Goal: Task Accomplishment & Management: Manage account settings

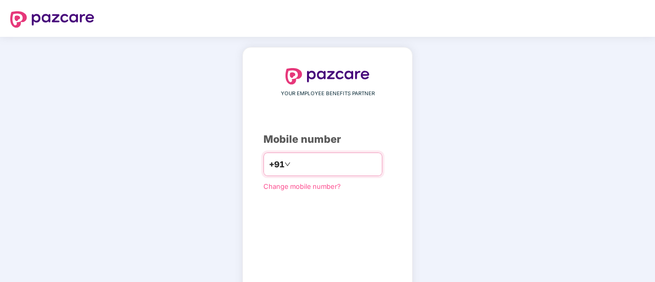
click at [305, 165] on input "number" at bounding box center [335, 164] width 84 height 16
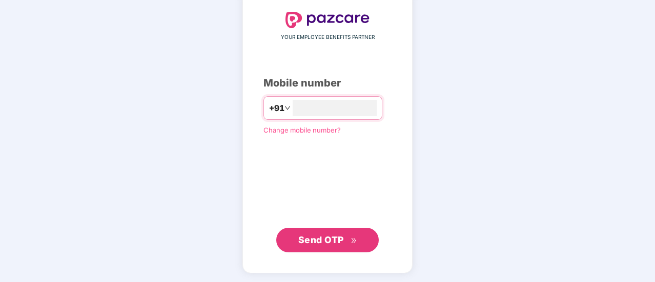
type input "**********"
click at [323, 241] on span "Send OTP" at bounding box center [321, 240] width 46 height 11
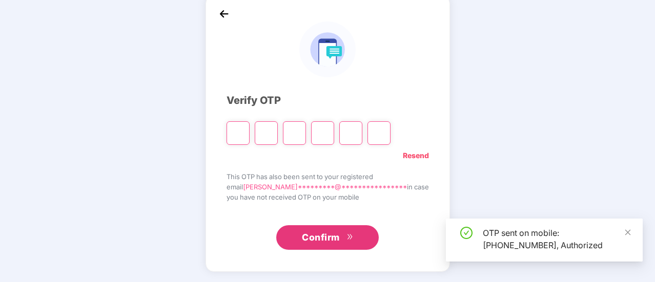
scroll to position [51, 0]
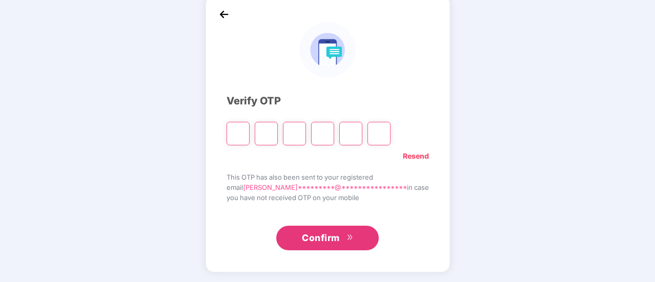
type input "*"
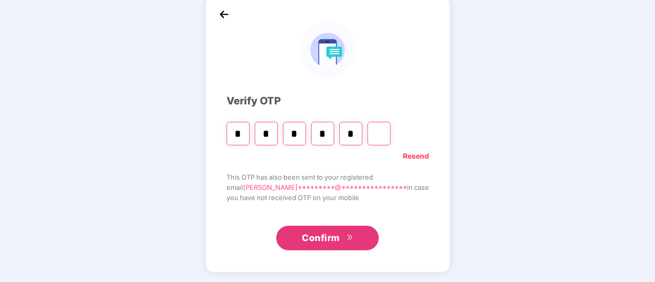
type input "*"
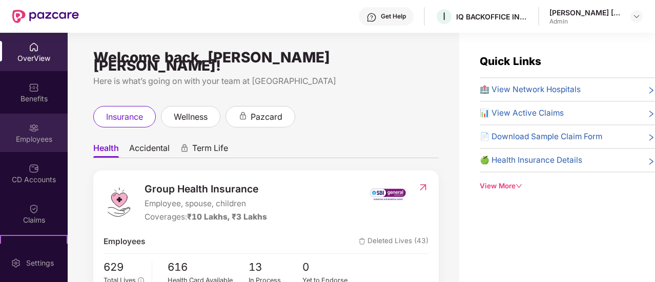
click at [40, 142] on div "Employees" at bounding box center [34, 139] width 68 height 10
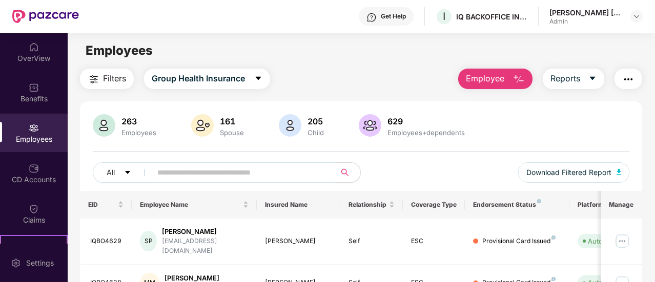
click at [491, 73] on span "Employee" at bounding box center [485, 78] width 38 height 13
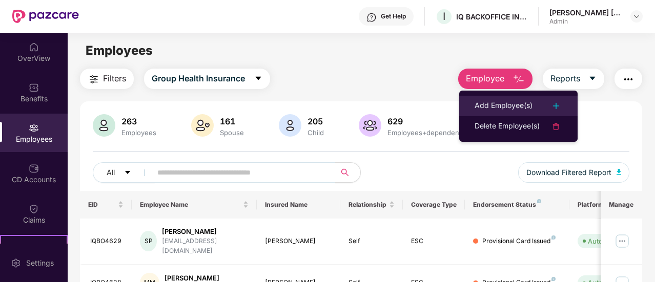
click at [496, 107] on div "Add Employee(s)" at bounding box center [503, 106] width 58 height 12
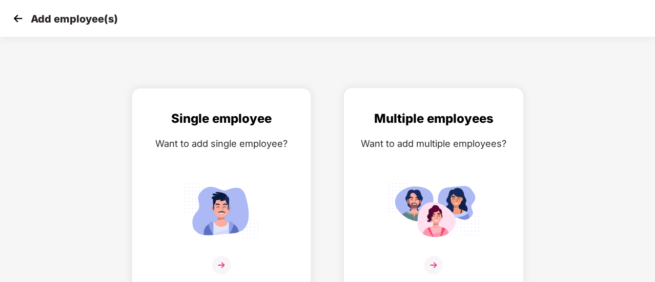
scroll to position [7, 0]
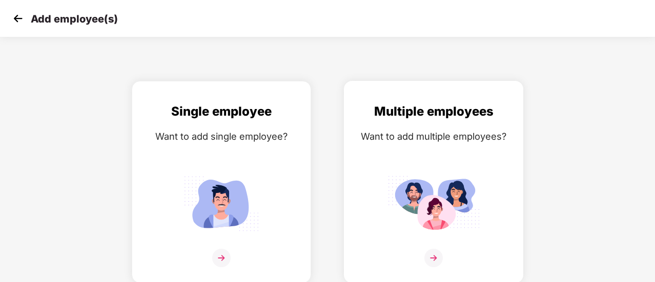
click at [430, 256] on img at bounding box center [433, 258] width 18 height 18
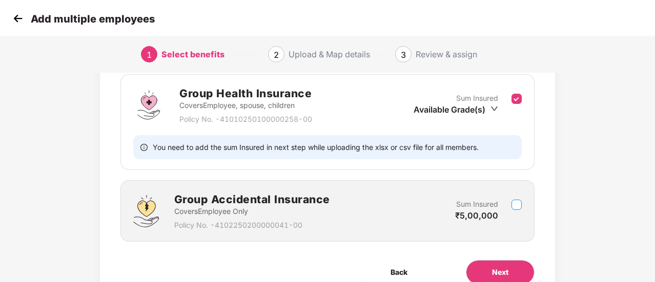
scroll to position [201, 0]
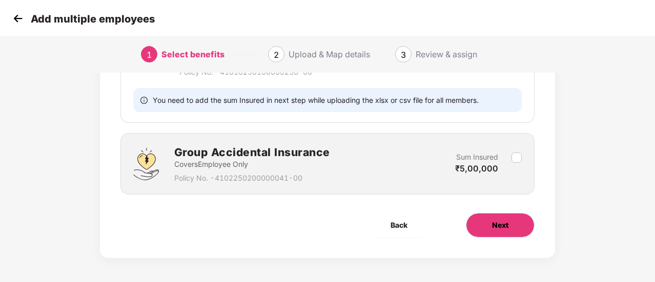
click at [507, 221] on span "Next" at bounding box center [500, 225] width 16 height 11
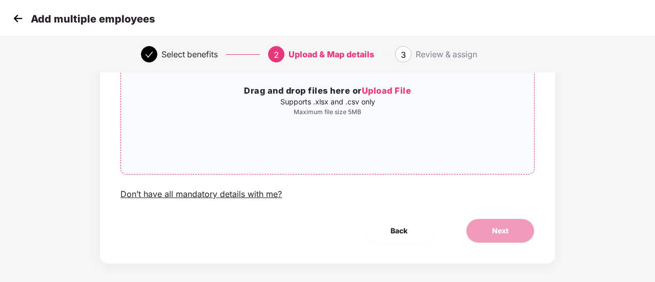
scroll to position [27, 0]
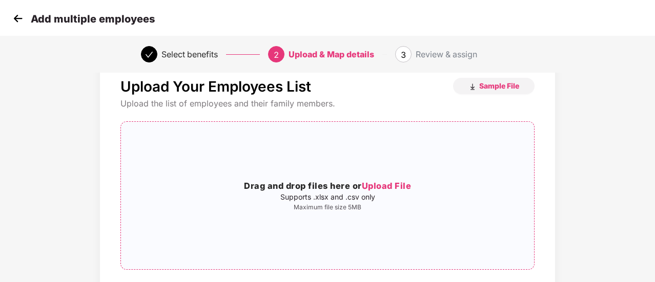
click at [353, 185] on h3 "Drag and drop files here or Upload File" at bounding box center [327, 186] width 413 height 13
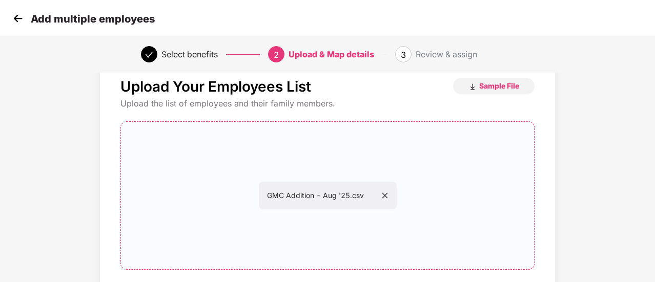
scroll to position [129, 0]
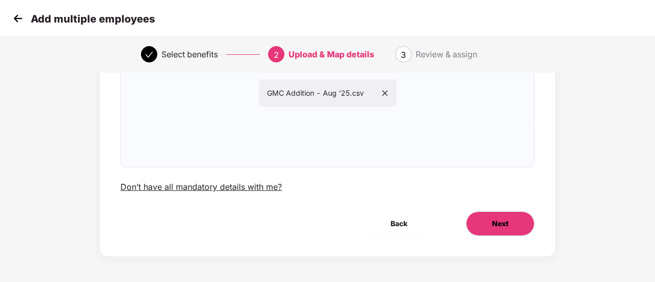
click at [514, 227] on button "Next" at bounding box center [500, 224] width 69 height 25
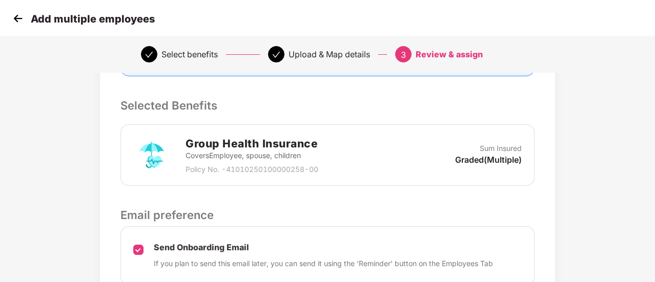
scroll to position [299, 0]
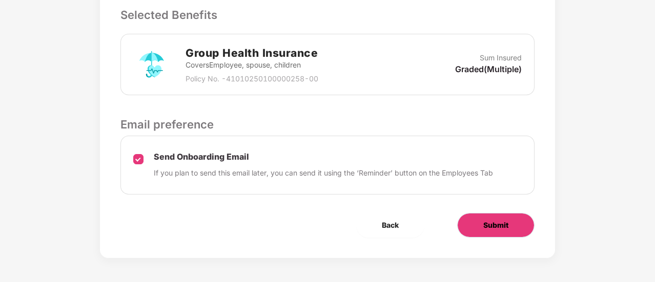
click at [500, 225] on span "Submit" at bounding box center [495, 225] width 25 height 11
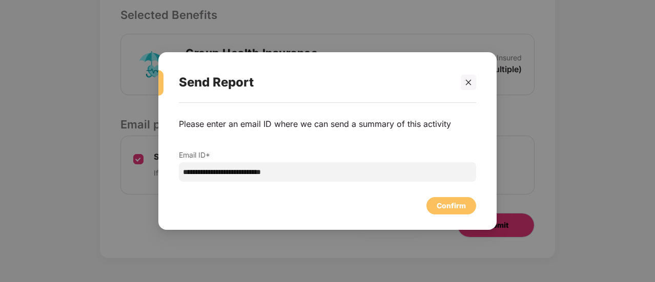
scroll to position [0, 0]
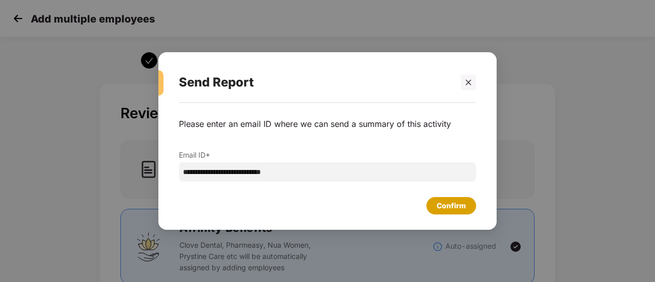
click at [453, 207] on div "Confirm" at bounding box center [450, 205] width 29 height 11
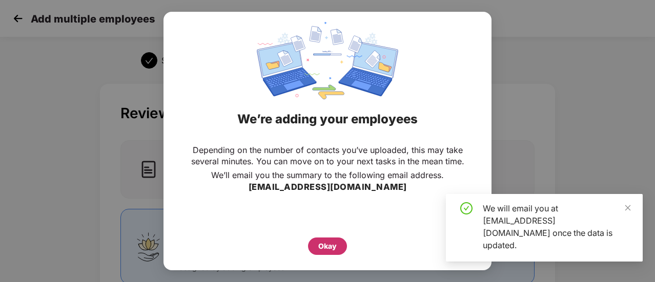
click at [327, 246] on div "Okay" at bounding box center [327, 246] width 18 height 11
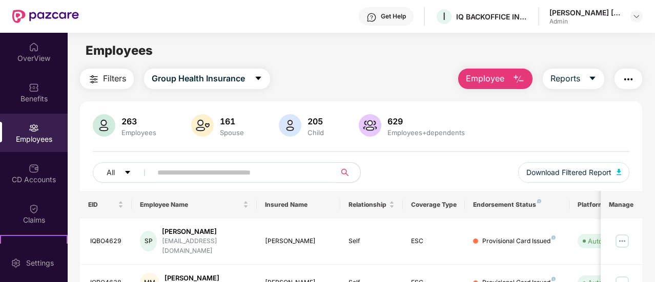
click at [493, 129] on div "263 Employees 161 Spouse 205 Child 629 Employees+dependents" at bounding box center [361, 126] width 536 height 25
click at [496, 76] on span "Employee" at bounding box center [485, 78] width 38 height 13
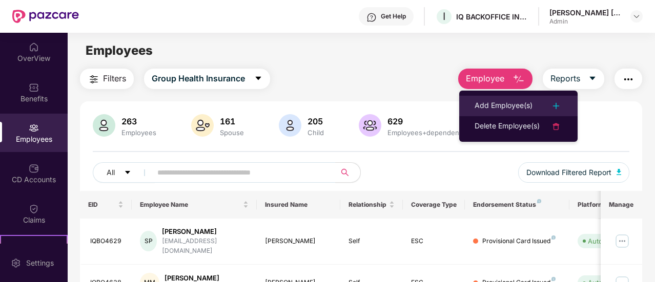
click at [497, 104] on div "Add Employee(s)" at bounding box center [503, 106] width 58 height 12
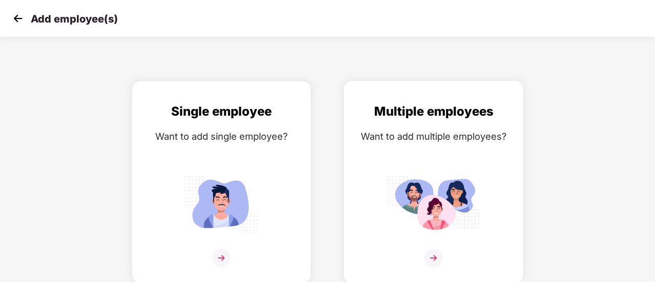
click at [436, 261] on img at bounding box center [433, 258] width 18 height 18
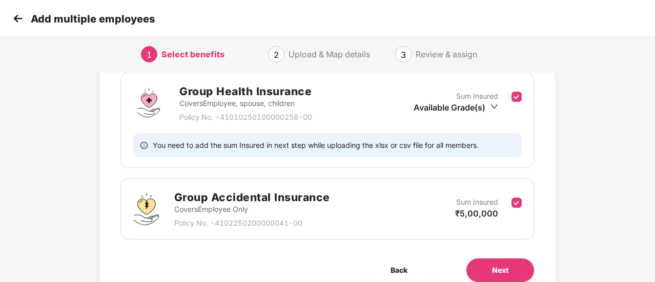
scroll to position [98, 0]
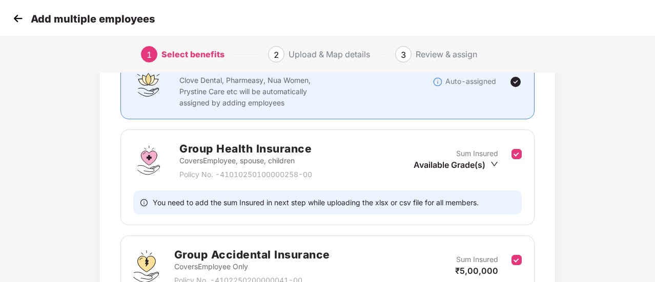
click at [511, 152] on div "Sum Insured Available Grade(s)" at bounding box center [462, 160] width 98 height 25
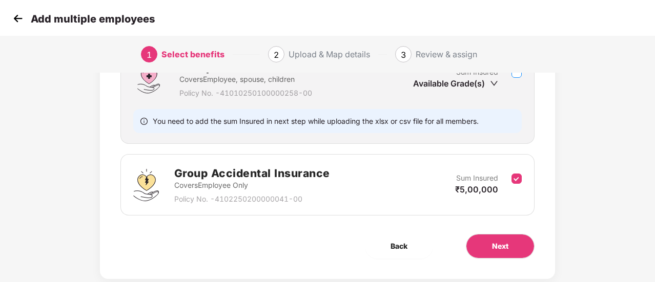
scroll to position [201, 0]
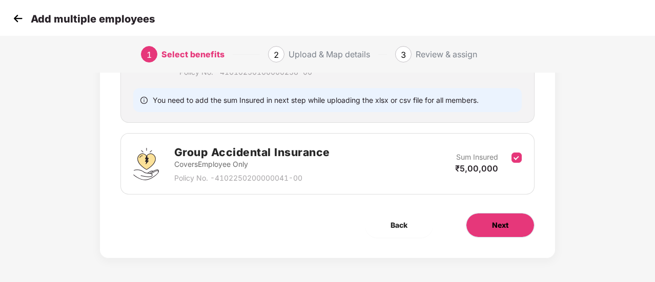
click at [499, 220] on span "Next" at bounding box center [500, 225] width 16 height 11
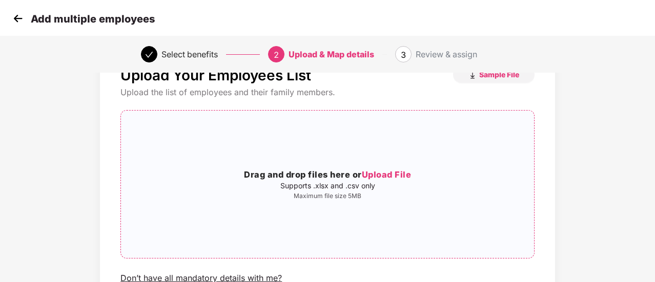
scroll to position [102, 0]
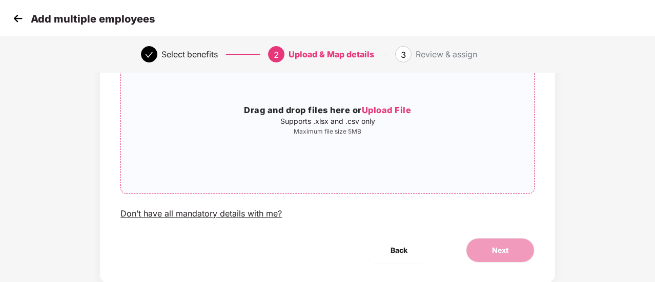
click at [385, 130] on p "Maximum file size 5MB" at bounding box center [327, 132] width 413 height 8
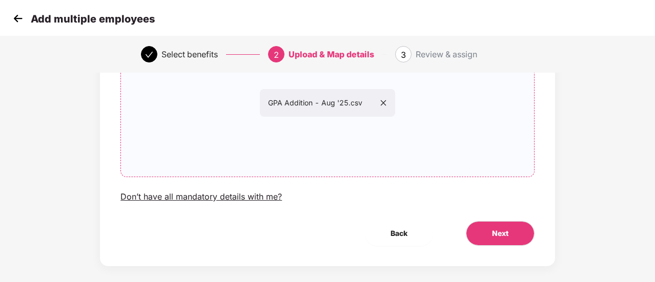
scroll to position [129, 0]
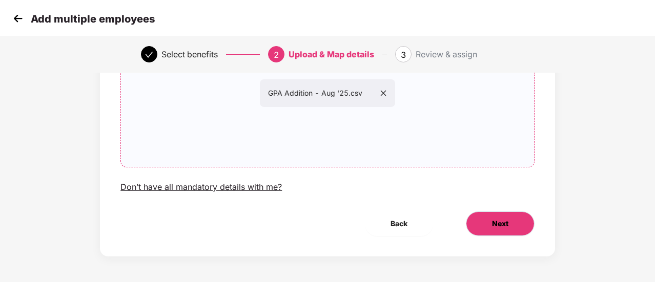
click at [504, 224] on span "Next" at bounding box center [500, 223] width 16 height 11
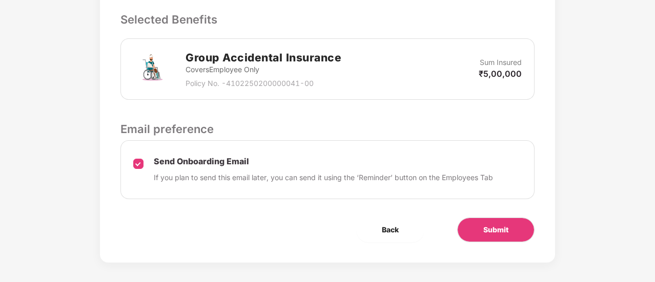
scroll to position [299, 0]
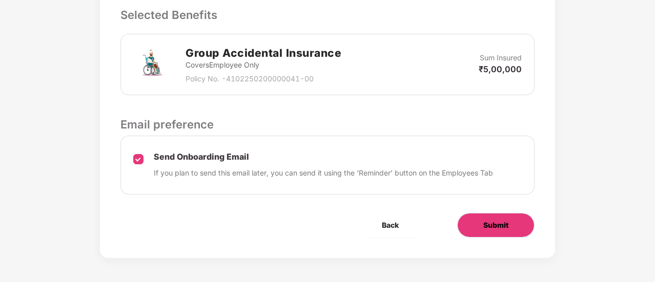
click at [495, 226] on span "Submit" at bounding box center [495, 225] width 25 height 11
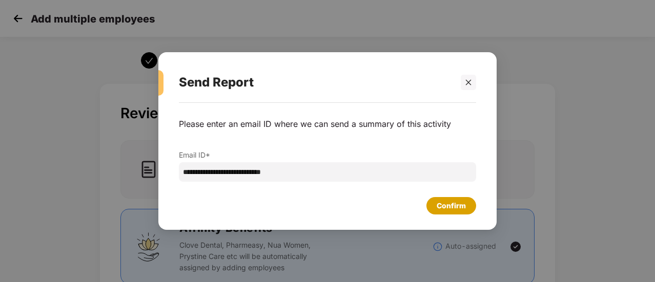
click at [442, 207] on div "Confirm" at bounding box center [450, 205] width 29 height 11
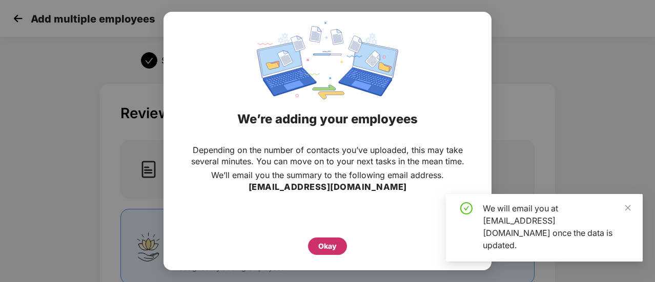
click at [332, 245] on div "Okay" at bounding box center [327, 246] width 18 height 11
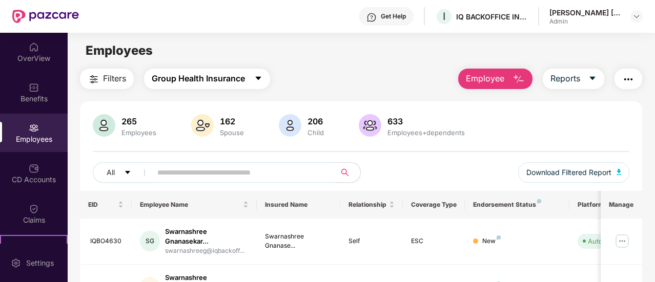
click at [247, 76] on button "Group Health Insurance" at bounding box center [207, 79] width 126 height 20
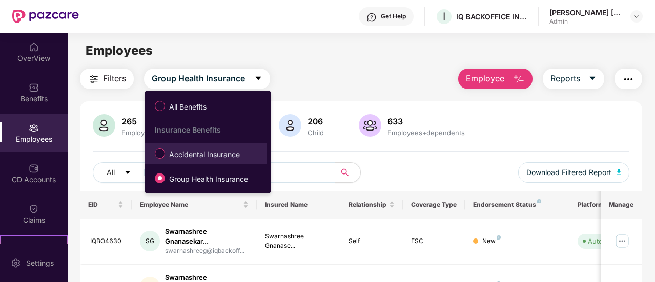
click at [180, 158] on span "Accidental Insurance" at bounding box center [204, 154] width 79 height 11
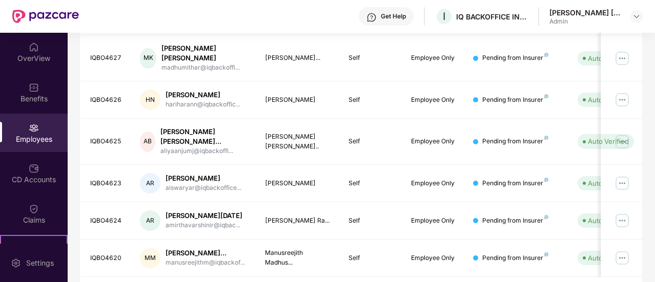
scroll to position [380, 0]
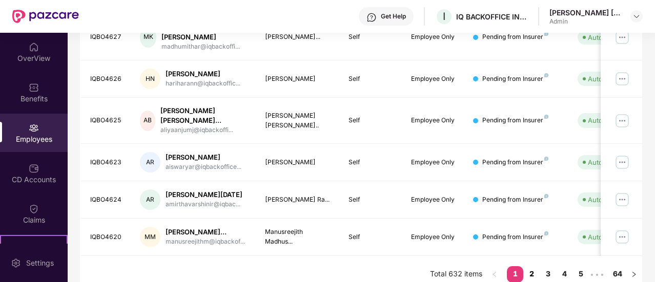
click at [531, 266] on link "2" at bounding box center [531, 273] width 16 height 15
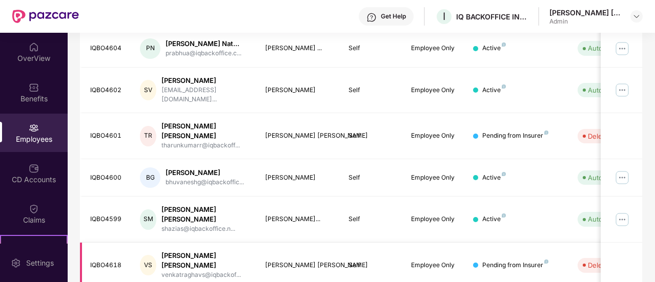
scroll to position [371, 0]
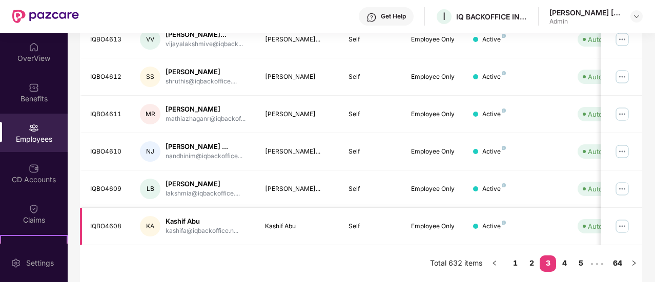
scroll to position [362, 0]
click at [517, 263] on link "1" at bounding box center [515, 263] width 16 height 15
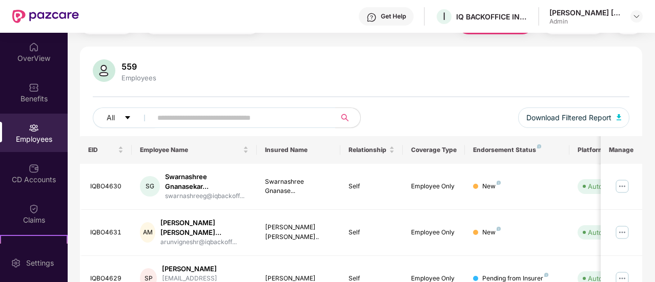
scroll to position [0, 0]
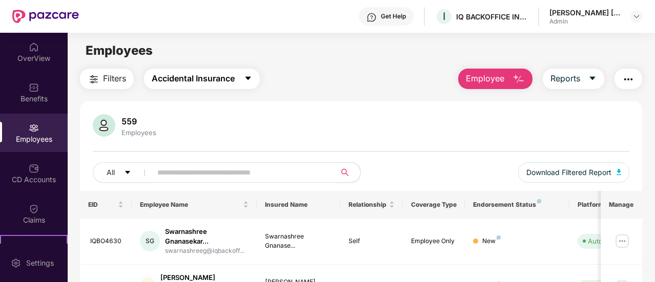
click at [205, 73] on span "Accidental Insurance" at bounding box center [193, 78] width 83 height 13
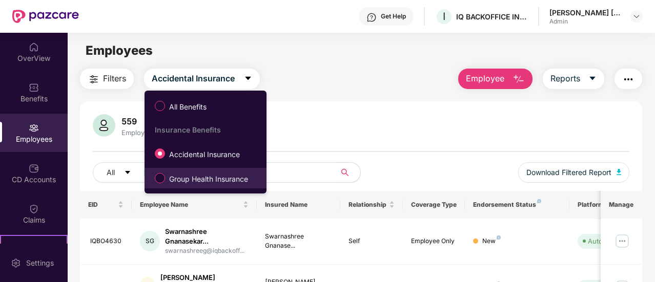
click at [193, 174] on span "Group Health Insurance" at bounding box center [208, 179] width 87 height 11
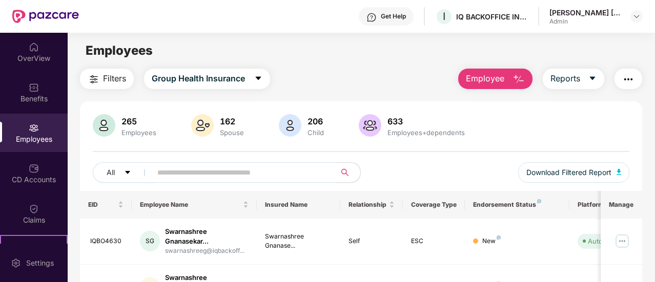
click at [494, 79] on span "Employee" at bounding box center [485, 78] width 38 height 13
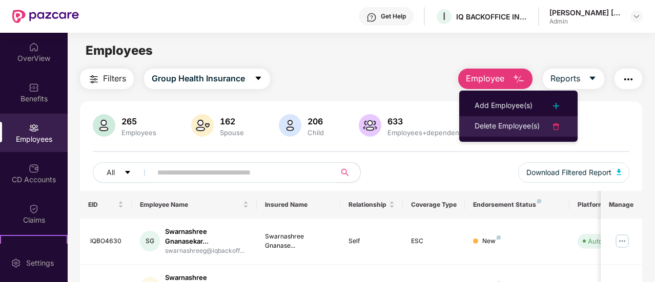
click at [489, 122] on div "Delete Employee(s)" at bounding box center [506, 126] width 65 height 12
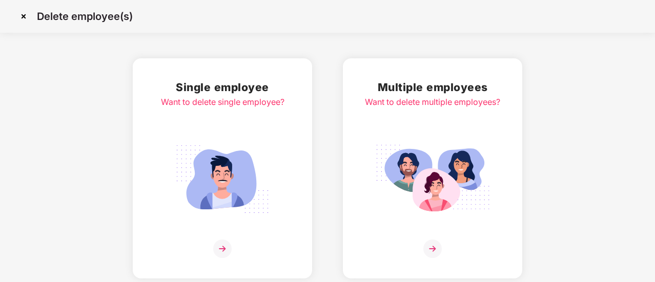
click at [434, 245] on img at bounding box center [432, 249] width 18 height 18
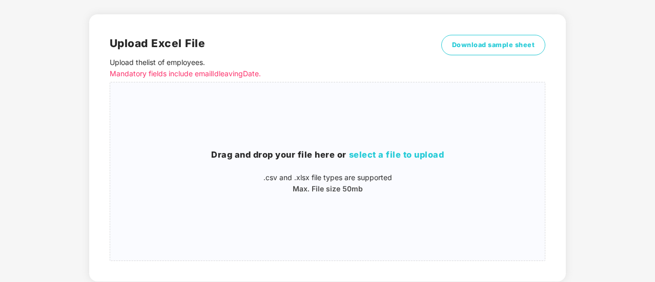
scroll to position [128, 0]
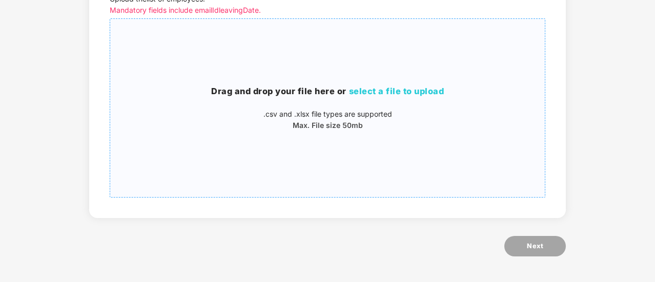
click at [386, 112] on p ".csv and .xlsx file types are supported" at bounding box center [327, 114] width 434 height 11
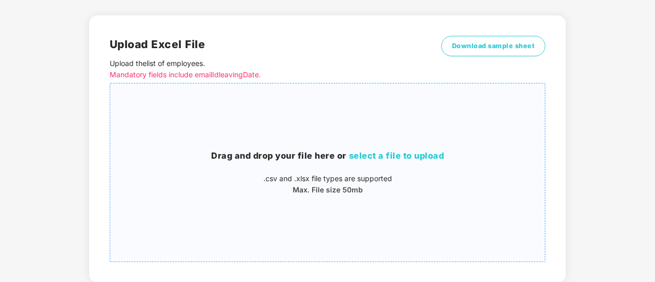
scroll to position [0, 0]
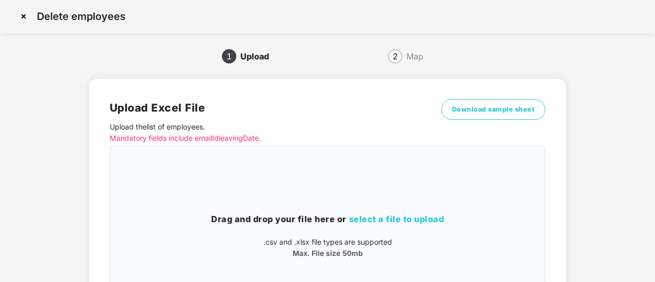
click at [24, 16] on img at bounding box center [23, 16] width 16 height 16
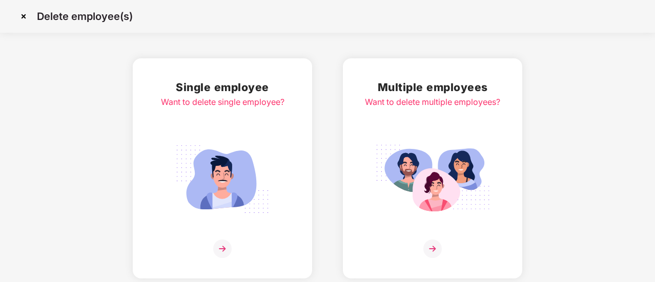
click at [22, 13] on img at bounding box center [23, 16] width 16 height 16
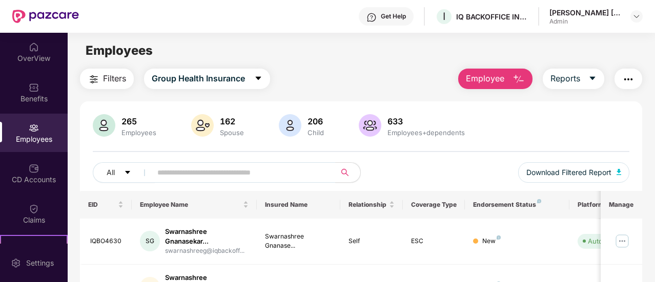
click at [477, 79] on span "Employee" at bounding box center [485, 78] width 38 height 13
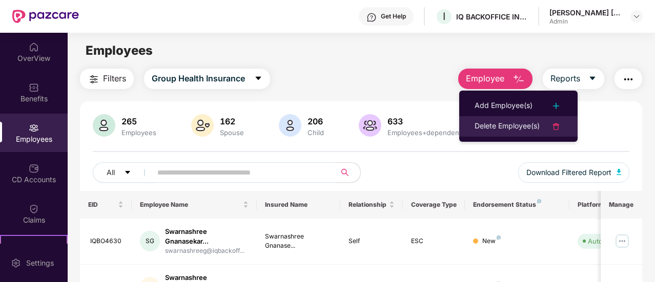
click at [483, 128] on div "Delete Employee(s)" at bounding box center [506, 126] width 65 height 12
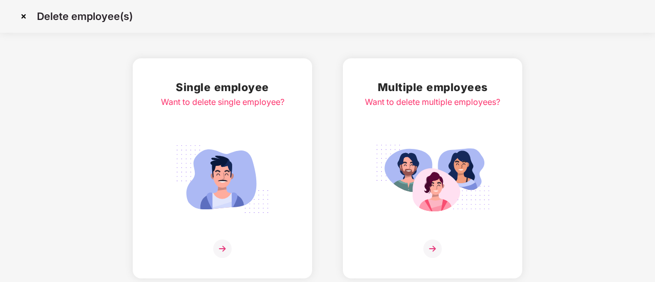
click at [426, 145] on img at bounding box center [432, 179] width 115 height 80
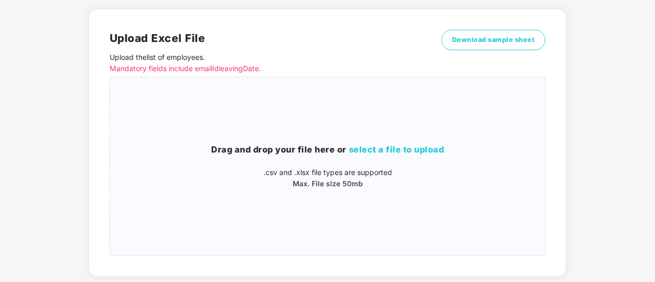
scroll to position [128, 0]
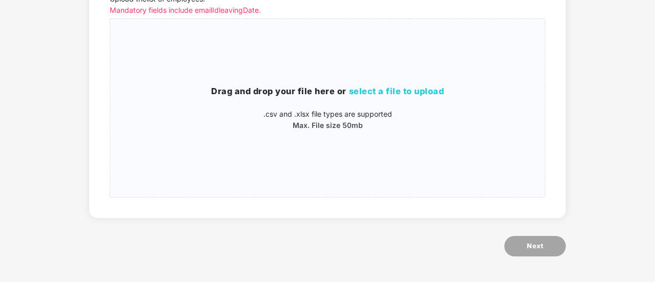
click at [380, 138] on div "Drag and drop your file here or select a file to upload .csv and .xlsx file typ…" at bounding box center [327, 108] width 434 height 162
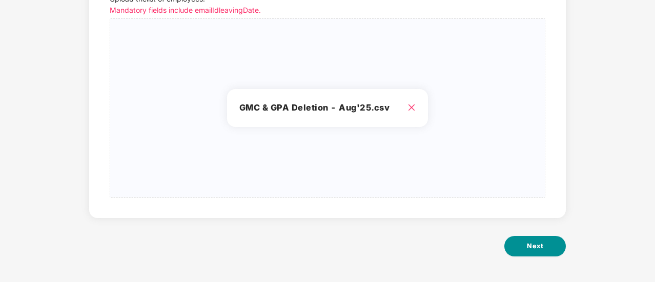
click at [525, 252] on button "Next" at bounding box center [534, 246] width 61 height 20
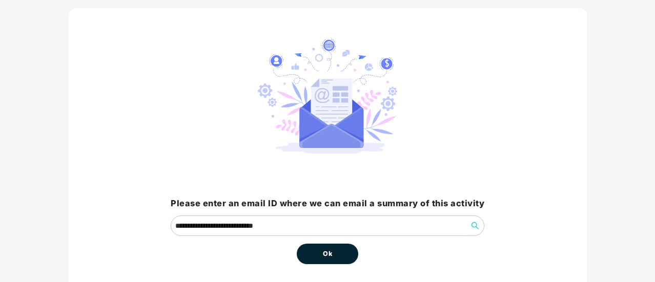
scroll to position [95, 0]
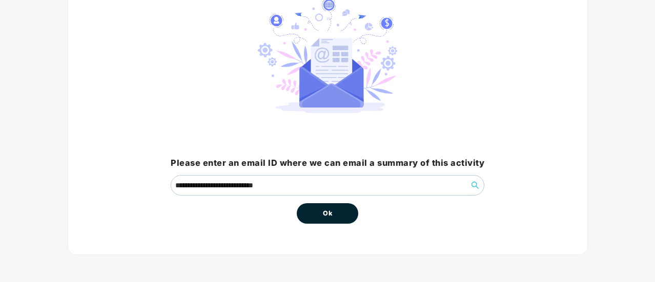
click at [337, 215] on button "Ok" at bounding box center [327, 213] width 61 height 20
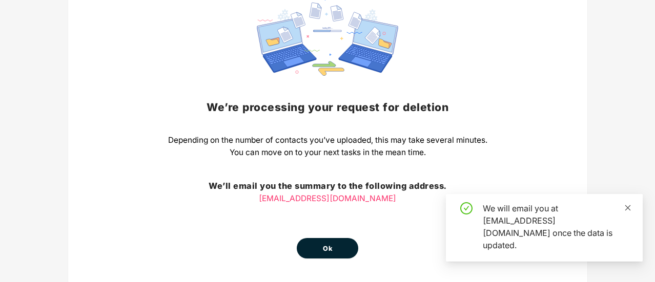
click at [629, 212] on icon "close" at bounding box center [627, 207] width 7 height 7
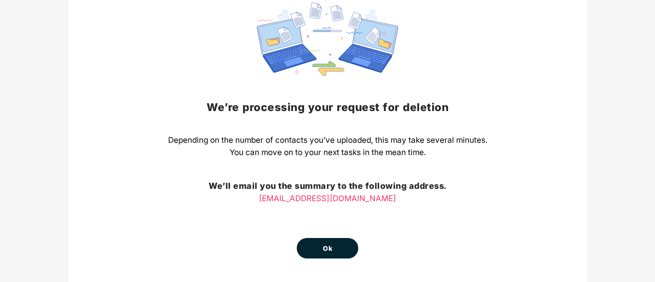
click at [343, 241] on button "Ok" at bounding box center [327, 248] width 61 height 20
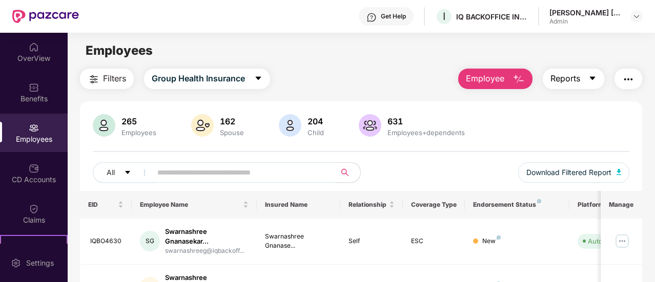
click at [586, 79] on button "Reports" at bounding box center [572, 79] width 61 height 20
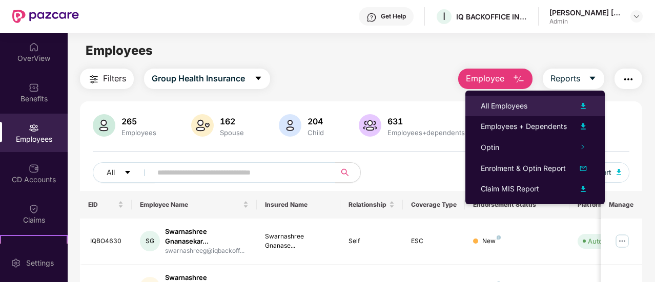
click at [510, 106] on div "All Employees" at bounding box center [504, 105] width 47 height 11
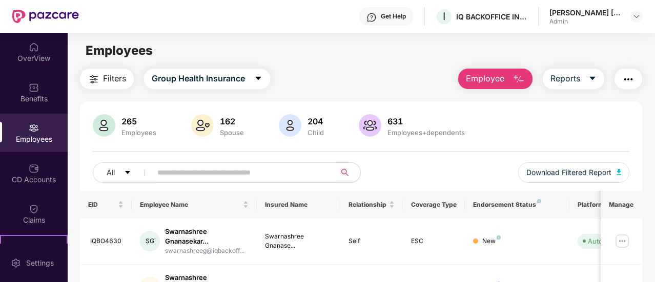
scroll to position [102, 0]
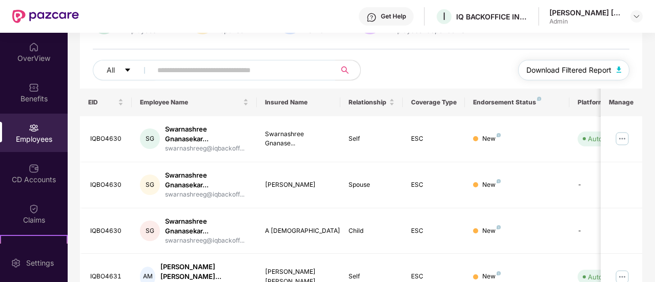
click at [592, 73] on span "Download Filtered Report" at bounding box center [568, 70] width 85 height 11
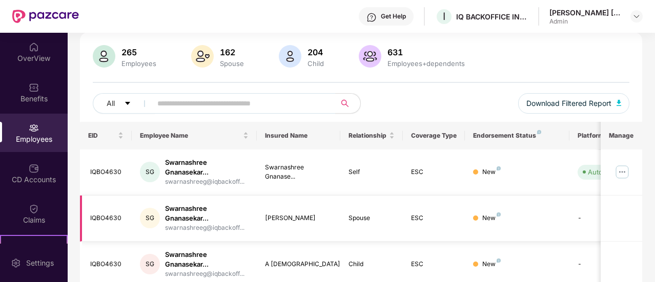
scroll to position [0, 0]
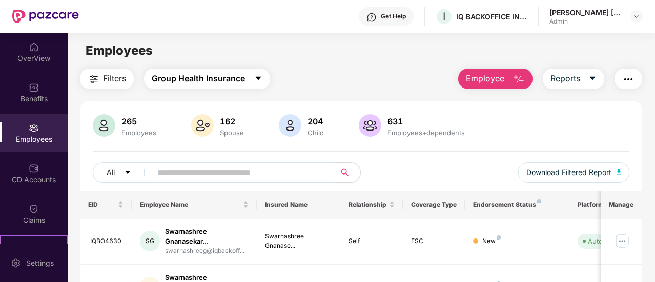
click at [248, 80] on button "Group Health Insurance" at bounding box center [207, 79] width 126 height 20
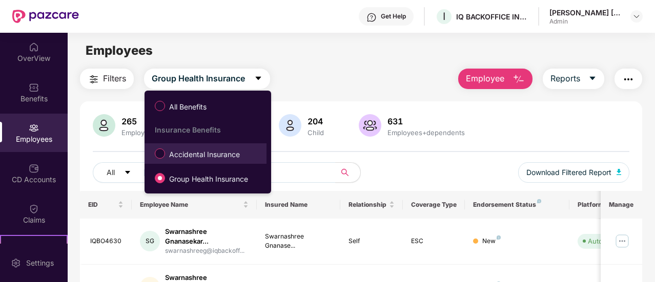
click at [216, 156] on span "Accidental Insurance" at bounding box center [204, 154] width 79 height 11
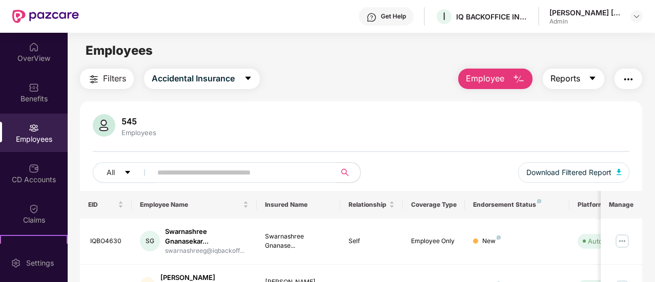
click at [575, 83] on span "Reports" at bounding box center [565, 78] width 30 height 13
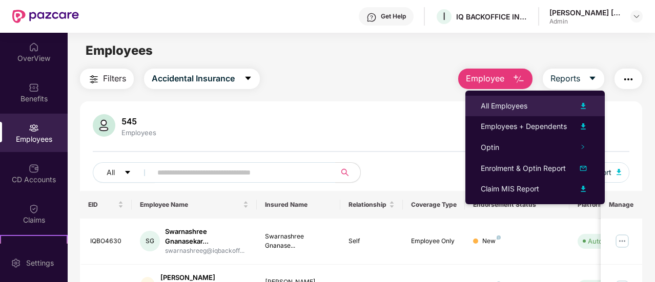
click at [516, 106] on div "All Employees" at bounding box center [504, 105] width 47 height 11
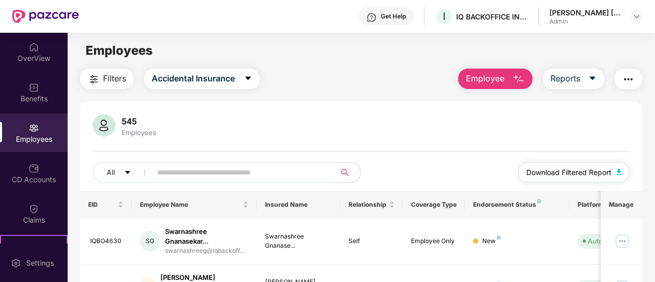
click at [576, 171] on span "Download Filtered Report" at bounding box center [568, 172] width 85 height 11
click at [501, 85] on span "Employee" at bounding box center [485, 78] width 38 height 13
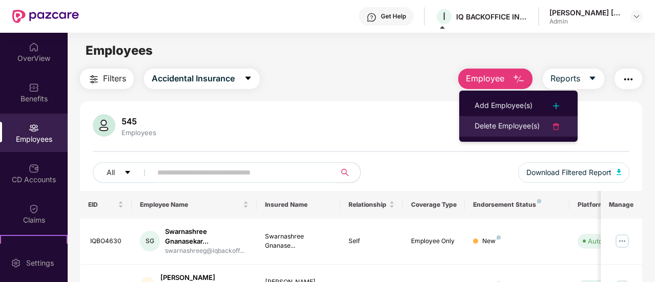
click at [503, 124] on div "Delete Employee(s)" at bounding box center [506, 126] width 65 height 12
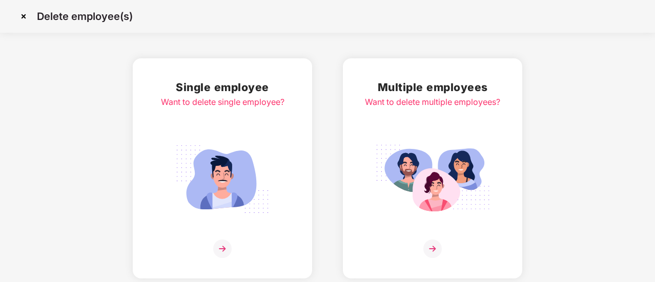
click at [431, 253] on img at bounding box center [432, 249] width 18 height 18
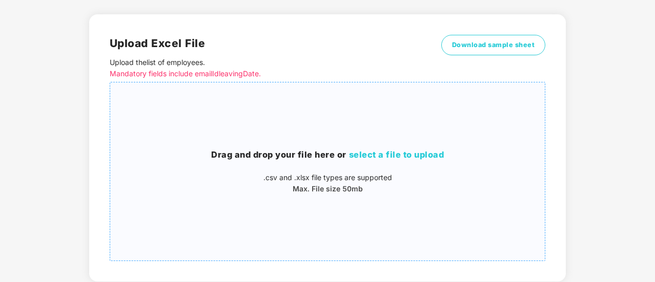
scroll to position [128, 0]
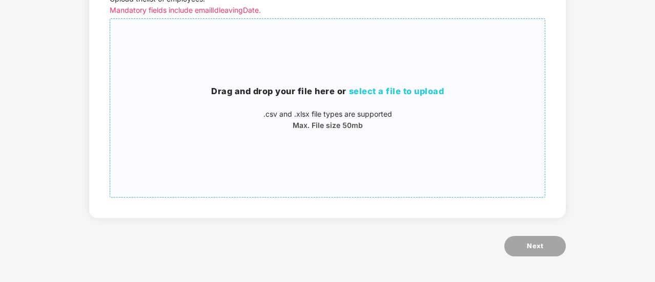
click at [385, 131] on p "Max. File size 50mb" at bounding box center [327, 125] width 434 height 11
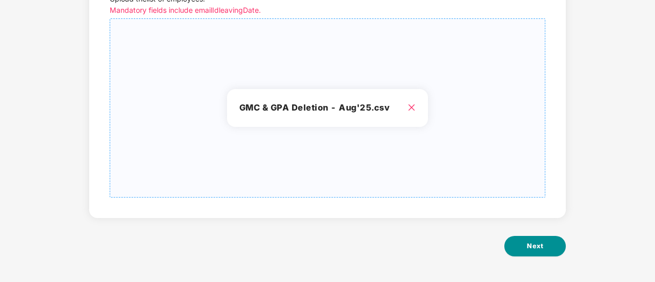
click at [535, 247] on span "Next" at bounding box center [535, 246] width 16 height 10
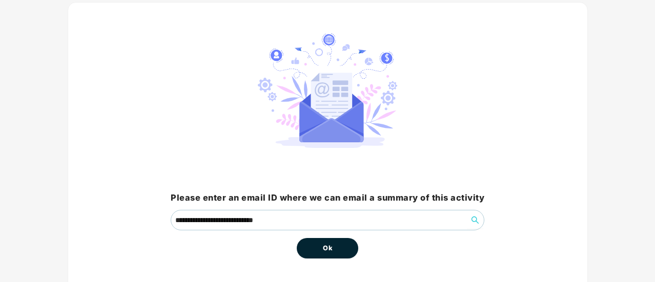
scroll to position [95, 0]
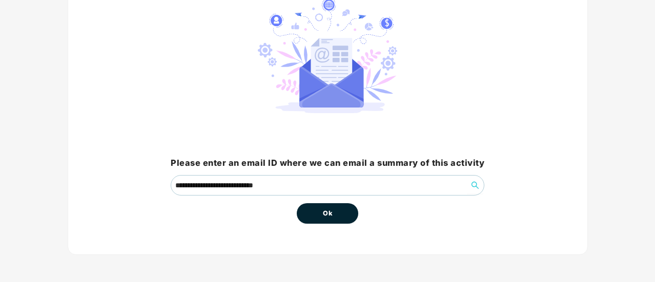
click at [331, 214] on span "Ok" at bounding box center [327, 213] width 9 height 10
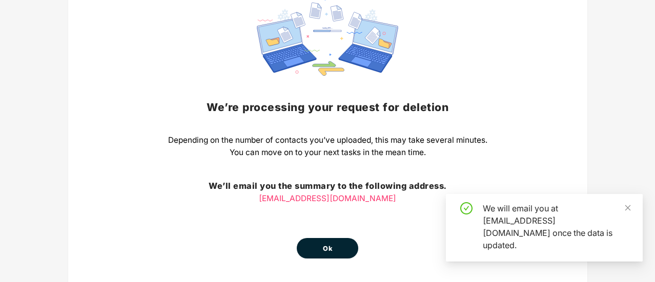
click at [340, 244] on button "Ok" at bounding box center [327, 248] width 61 height 20
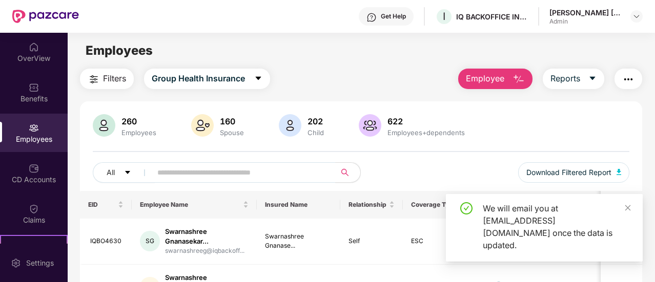
click at [398, 72] on div "Filters Group Health Insurance Employee Reports" at bounding box center [361, 79] width 562 height 20
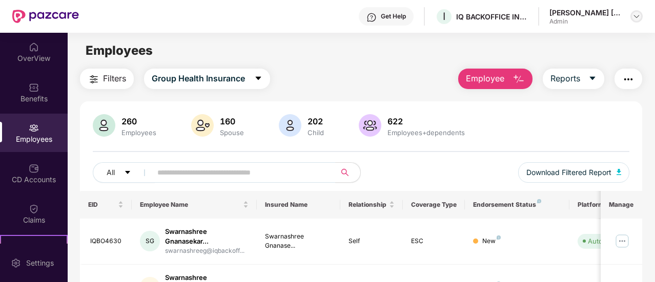
click at [631, 16] on div at bounding box center [636, 16] width 12 height 12
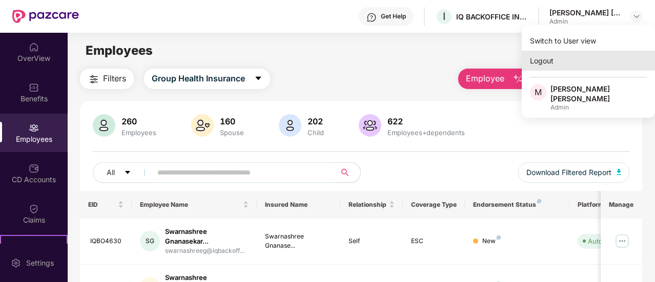
click at [551, 61] on div "Logout" at bounding box center [587, 61] width 133 height 20
